Goal: Book appointment/travel/reservation

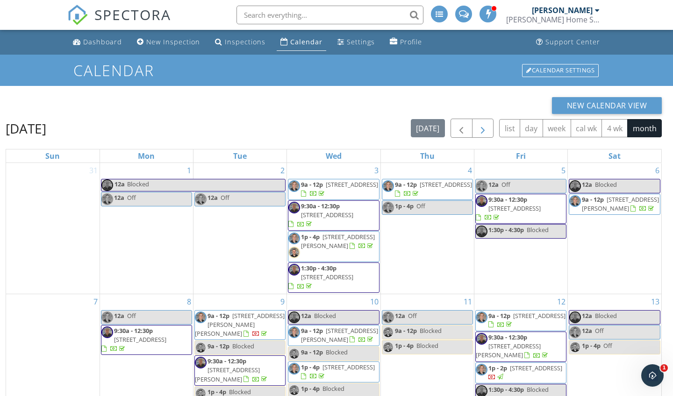
click at [268, 135] on button "button" at bounding box center [483, 128] width 22 height 19
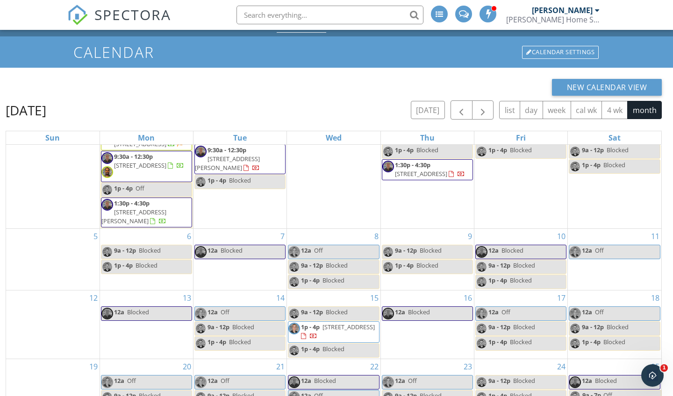
scroll to position [28, 0]
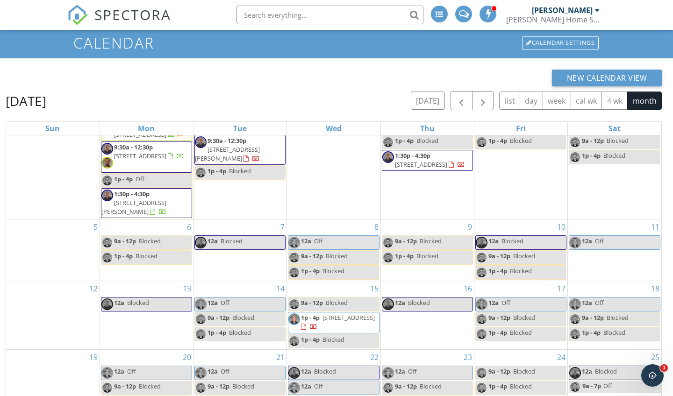
click at [225, 263] on div "7 12a Blocked" at bounding box center [239, 250] width 93 height 61
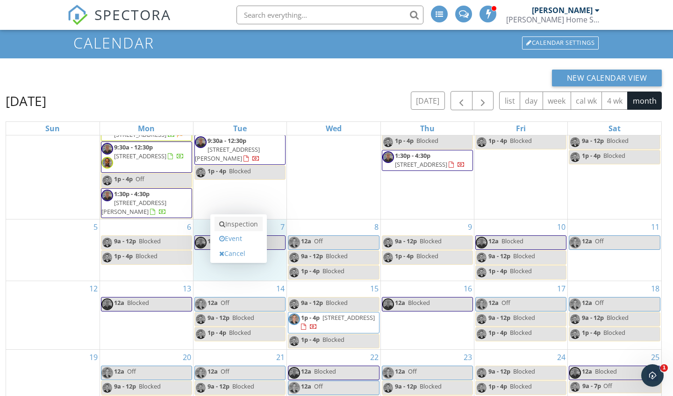
click at [237, 229] on link "Inspection" at bounding box center [238, 224] width 48 height 15
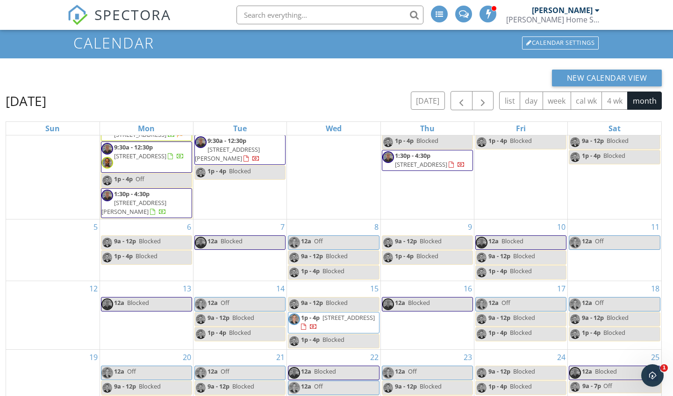
click at [220, 257] on div "7 12a Blocked" at bounding box center [239, 250] width 93 height 61
click at [233, 209] on div "30 12a - 12p Off 9a - 12p Blocked 9:30a - 12:30p [STREET_ADDRESS][PERSON_NAME] …" at bounding box center [239, 154] width 93 height 130
click at [226, 265] on div "7 12a Blocked" at bounding box center [239, 250] width 93 height 61
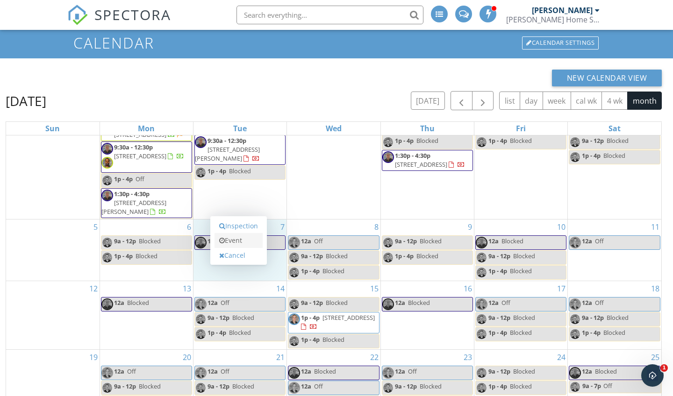
click at [243, 241] on link "Event" at bounding box center [238, 240] width 48 height 15
click at [229, 243] on link "Event" at bounding box center [238, 240] width 48 height 15
click at [253, 185] on div "30 12a - 12p Off 9a - 12p Blocked 9:30a - 12:30p [STREET_ADDRESS][PERSON_NAME] …" at bounding box center [239, 154] width 93 height 130
click at [238, 266] on div "7 12a Blocked" at bounding box center [239, 250] width 93 height 61
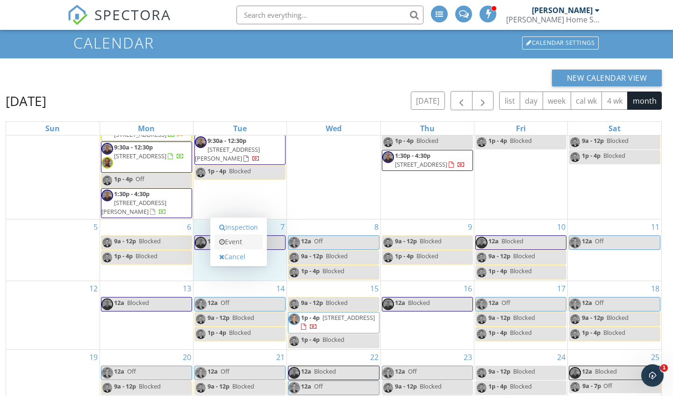
click at [238, 243] on link "Event" at bounding box center [238, 242] width 48 height 15
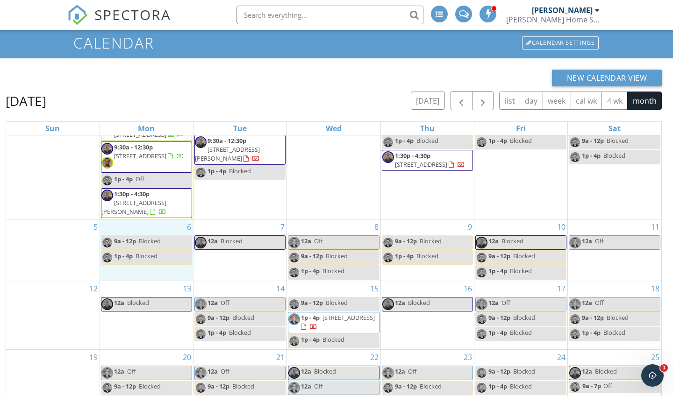
click at [190, 272] on div "6 9a - 12p Blocked 1p - 4p Blocked" at bounding box center [146, 250] width 93 height 61
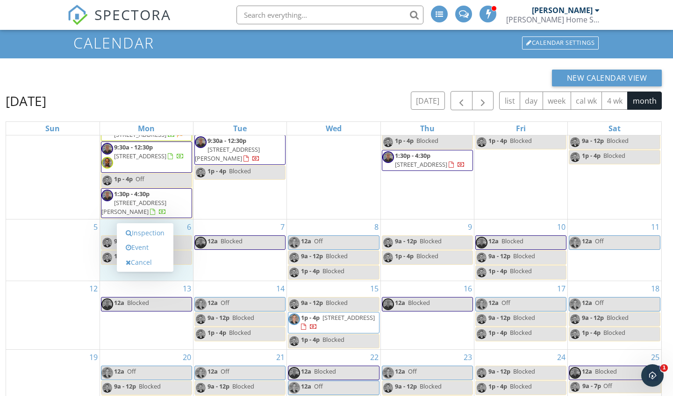
click at [249, 275] on div "7 12a Blocked" at bounding box center [239, 250] width 93 height 61
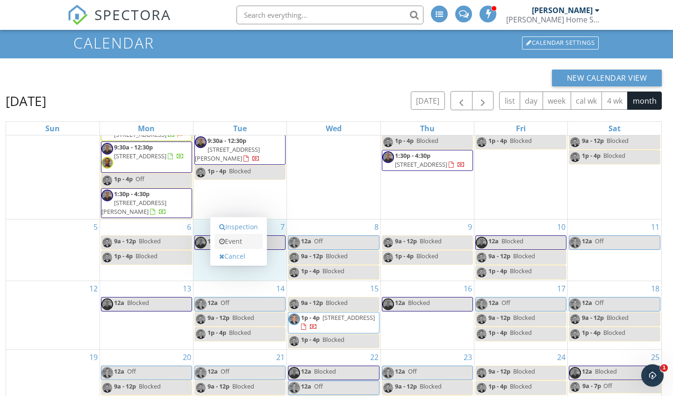
click at [227, 245] on link "Event" at bounding box center [238, 241] width 48 height 15
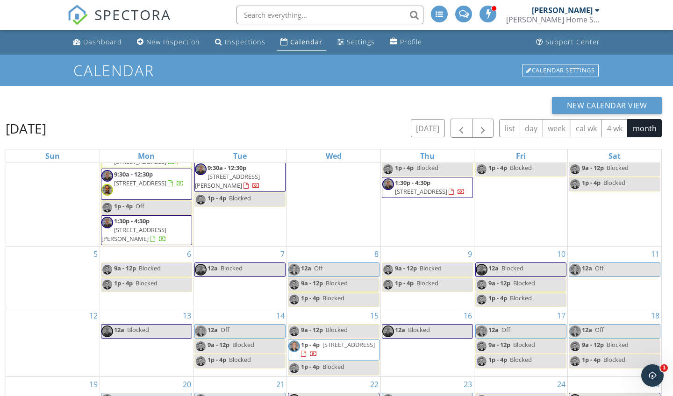
scroll to position [46, 0]
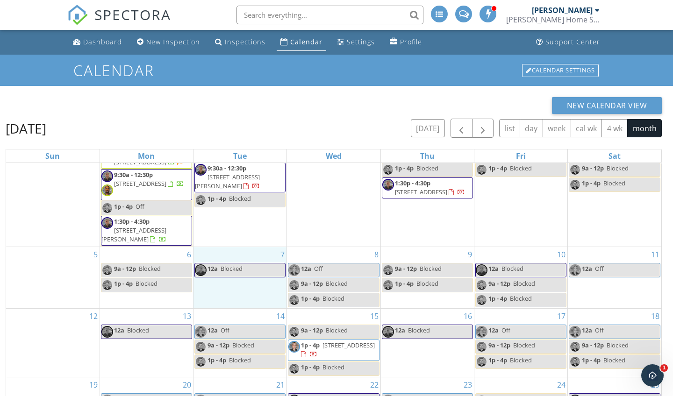
click at [242, 290] on div "7 12a Blocked" at bounding box center [239, 277] width 93 height 61
click at [244, 266] on link "Event" at bounding box center [238, 265] width 48 height 15
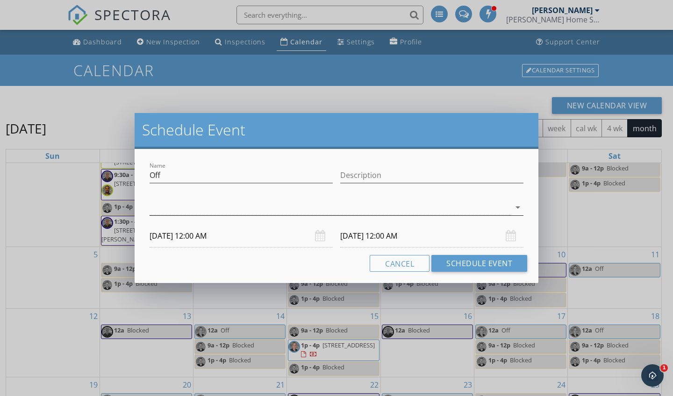
click at [244, 207] on div at bounding box center [330, 207] width 361 height 15
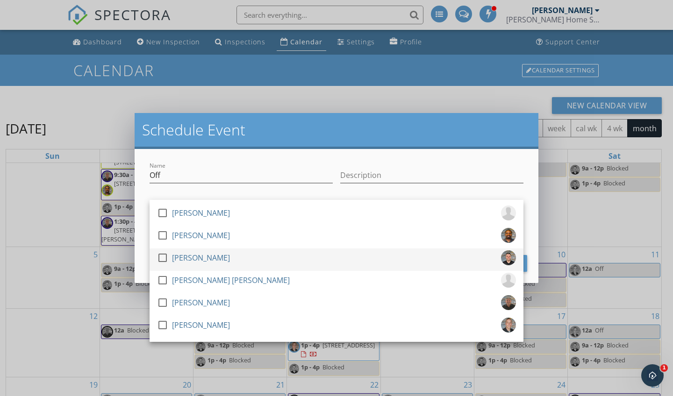
click at [164, 257] on div at bounding box center [163, 258] width 16 height 16
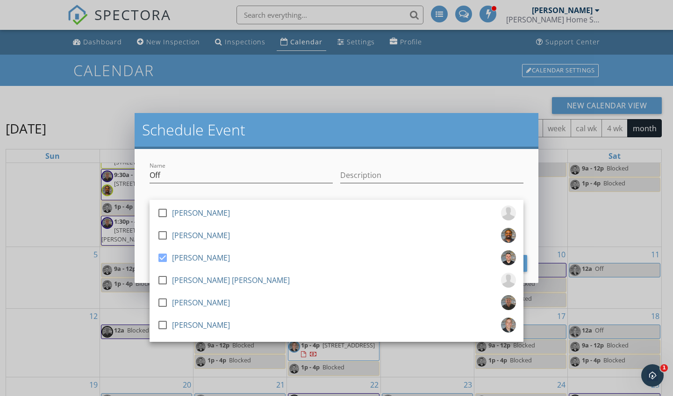
click at [233, 161] on div "Name Off" at bounding box center [241, 176] width 191 height 32
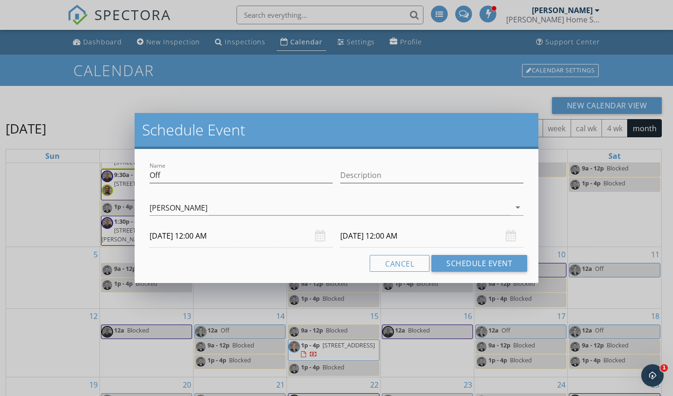
click at [209, 236] on input "10/07/2025 12:00 AM" at bounding box center [241, 236] width 183 height 23
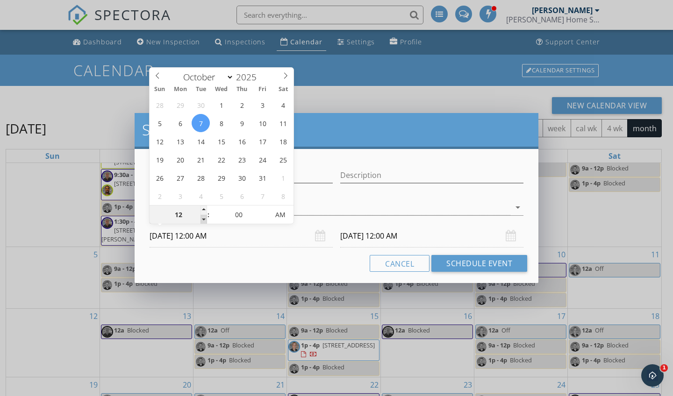
type input "11"
type input "10/07/2025 11:00 PM"
click at [203, 219] on span at bounding box center [203, 219] width 7 height 9
type input "10"
type input "10/07/2025 10:00 PM"
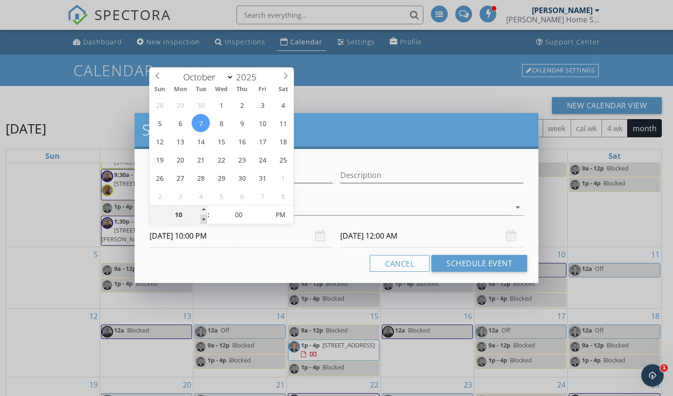
click at [203, 219] on span at bounding box center [203, 219] width 7 height 9
type input "09"
type input "10/07/2025 9:00 PM"
click at [203, 219] on span at bounding box center [203, 219] width 7 height 9
type input "09"
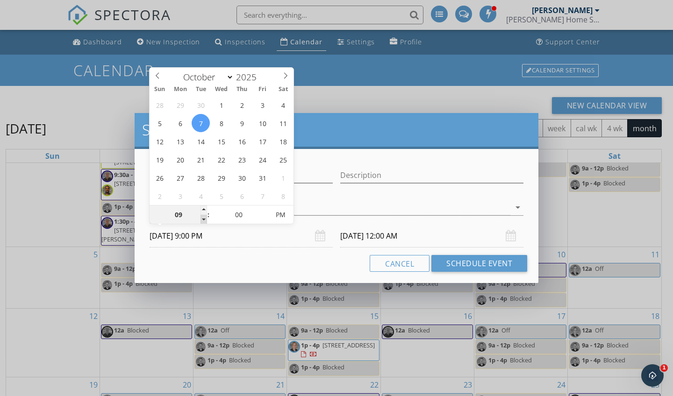
type input "10/08/2025 9:00 PM"
type input "10/07/2025 9:00 AM"
type input "10/08/2025 9:00 AM"
click at [387, 243] on input "10/08/2025 9:00 AM" at bounding box center [431, 236] width 183 height 23
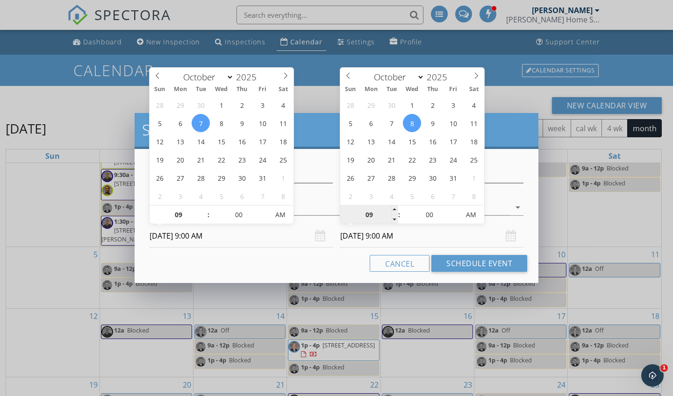
click at [375, 217] on input "09" at bounding box center [368, 215] width 57 height 19
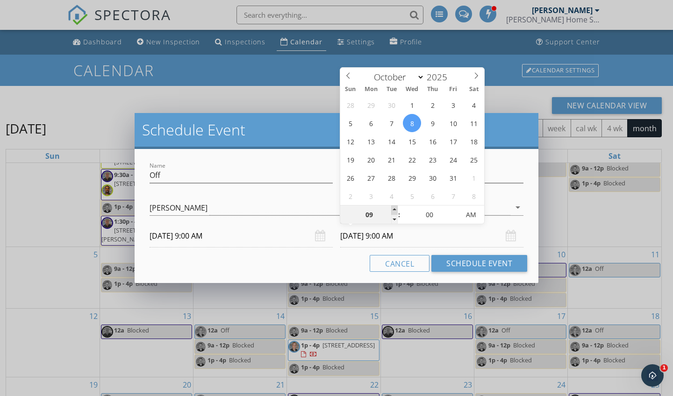
type input "10"
type input "10/08/2025 10:00 AM"
click at [395, 213] on span at bounding box center [394, 210] width 7 height 9
type input "09"
type input "10/08/2025 9:00 AM"
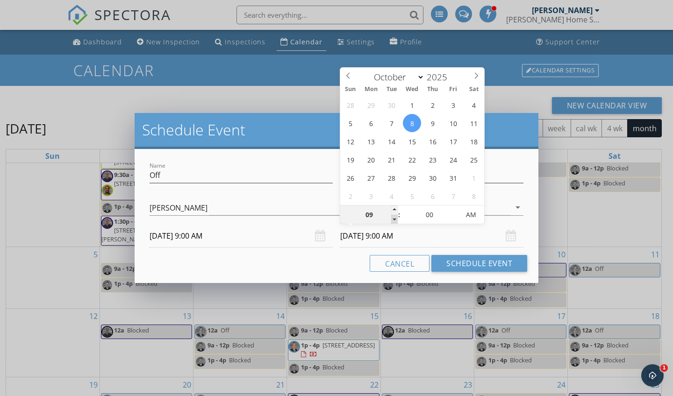
click at [395, 217] on span at bounding box center [394, 219] width 7 height 9
type input "08"
type input "10/08/2025 8:00 AM"
click at [395, 217] on span at bounding box center [394, 219] width 7 height 9
type input "07"
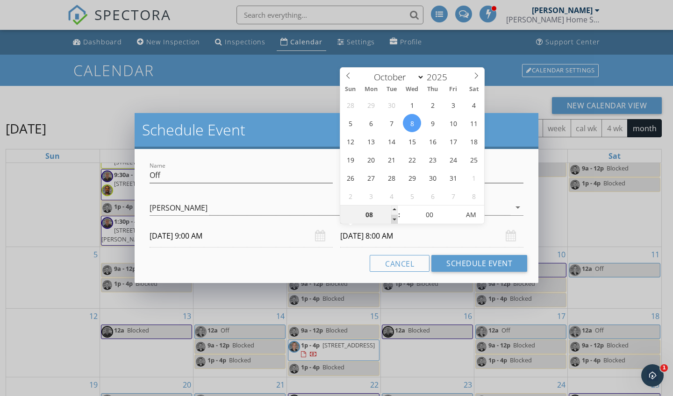
type input "10/08/2025 7:00 AM"
click at [395, 217] on span at bounding box center [394, 219] width 7 height 9
type input "06"
type input "10/08/2025 6:00 AM"
click at [395, 217] on span at bounding box center [394, 219] width 7 height 9
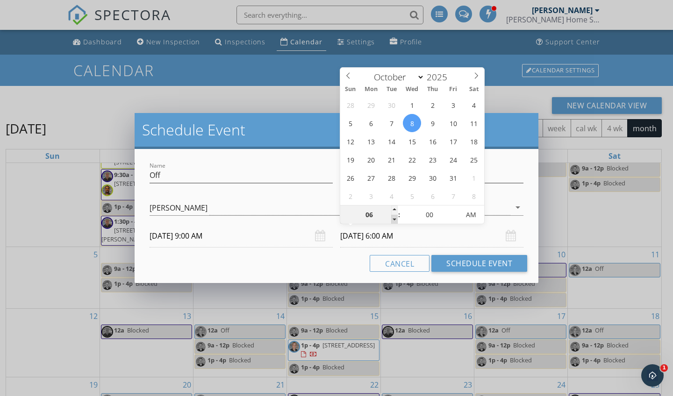
type input "05"
click at [395, 217] on span at bounding box center [394, 219] width 7 height 9
type input "10/08/2025 5:00 PM"
click at [328, 263] on div "Cancel Schedule Event" at bounding box center [336, 263] width 381 height 17
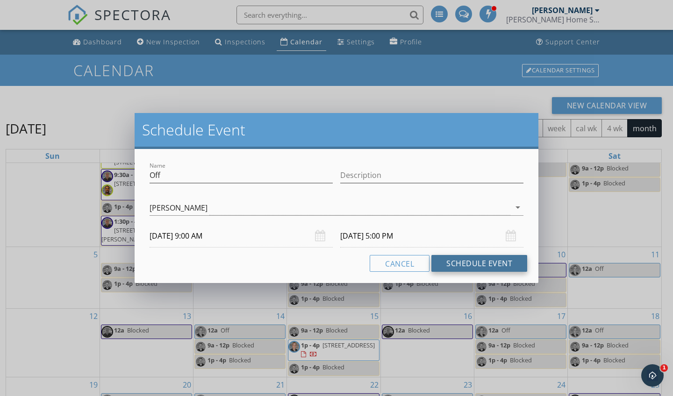
click at [465, 266] on button "Schedule Event" at bounding box center [479, 263] width 96 height 17
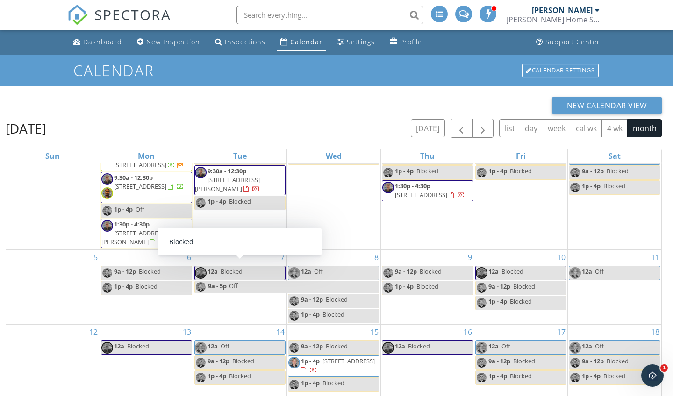
scroll to position [53, 0]
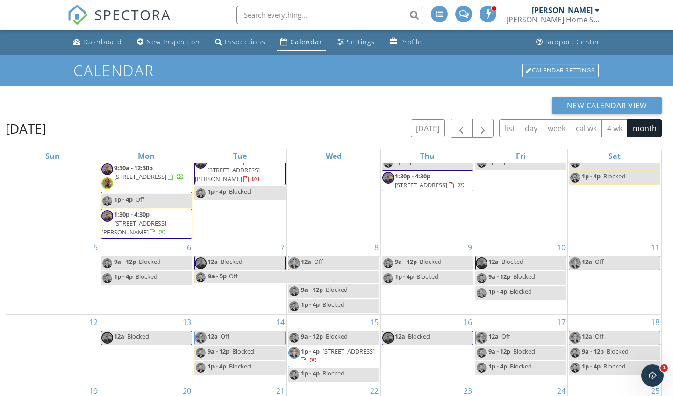
click at [263, 281] on span "Off" at bounding box center [304, 278] width 150 height 12
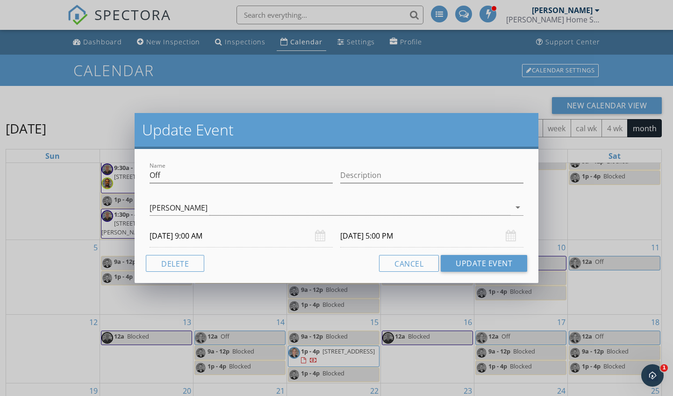
click at [362, 236] on input "10/08/2025 5:00 PM" at bounding box center [431, 236] width 183 height 23
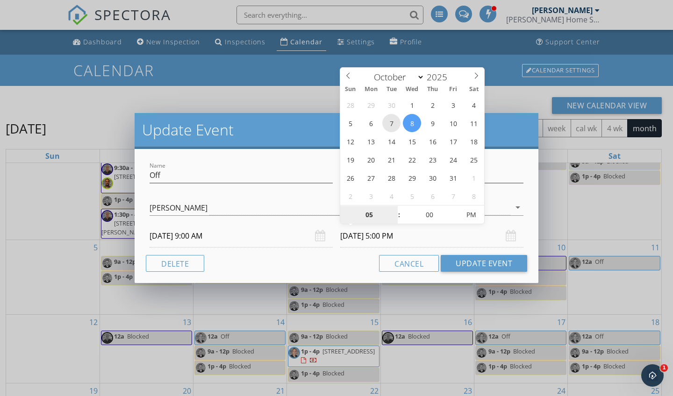
type input "10/07/2025 5:00 PM"
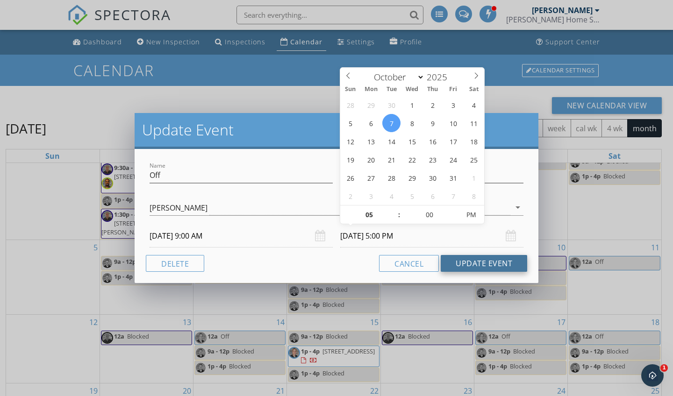
click at [485, 266] on button "Update Event" at bounding box center [484, 263] width 86 height 17
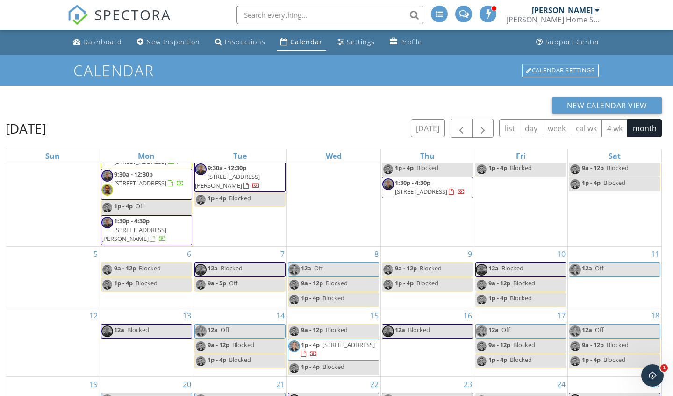
scroll to position [46, 0]
click at [266, 309] on div "14 12a Off 9a - 12p Blocked 1p - 4p Blocked" at bounding box center [239, 343] width 93 height 68
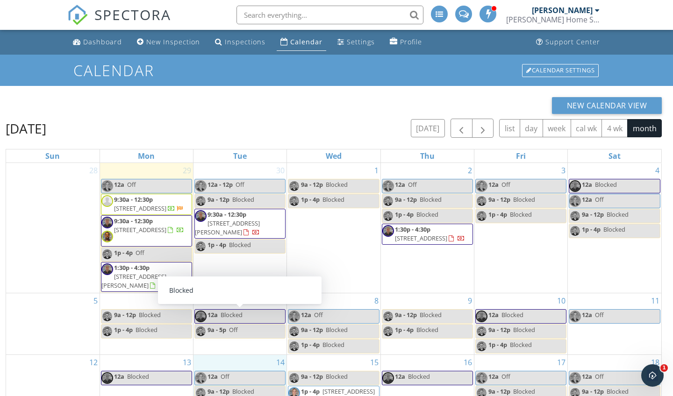
scroll to position [0, 0]
